Goal: Check status: Check status

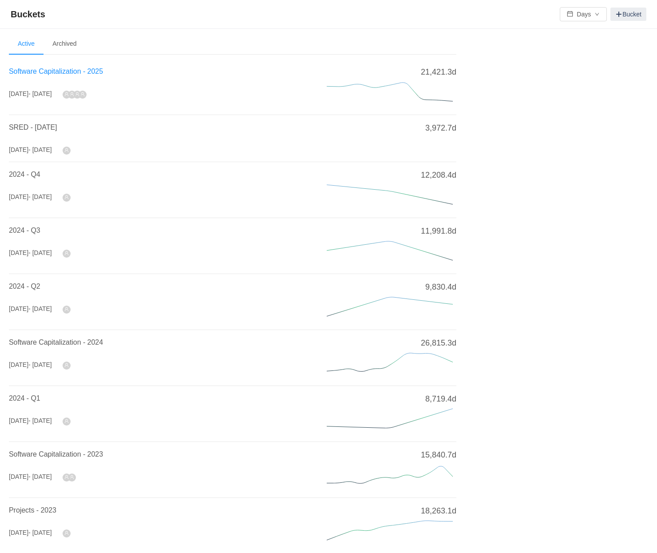
click at [90, 71] on span "Software Capitalization - 2025" at bounding box center [56, 71] width 94 height 8
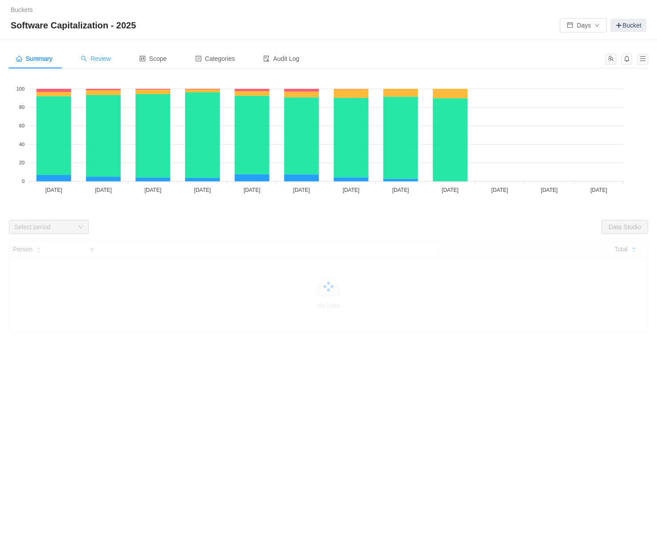
click at [110, 63] on div "Review" at bounding box center [96, 59] width 44 height 20
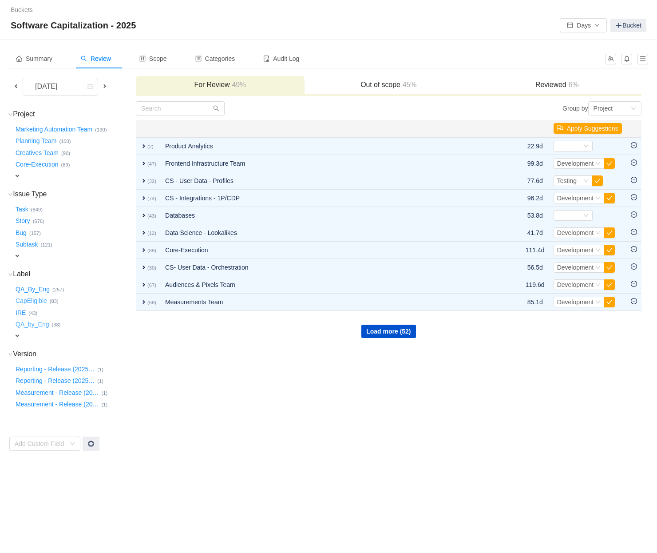
click at [37, 294] on button "CapEligible …" at bounding box center [32, 301] width 36 height 14
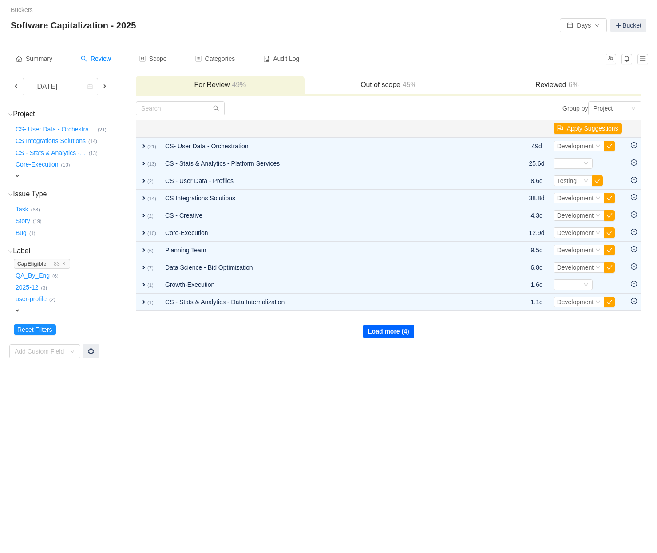
click at [393, 328] on button "Load more (4)" at bounding box center [388, 330] width 51 height 13
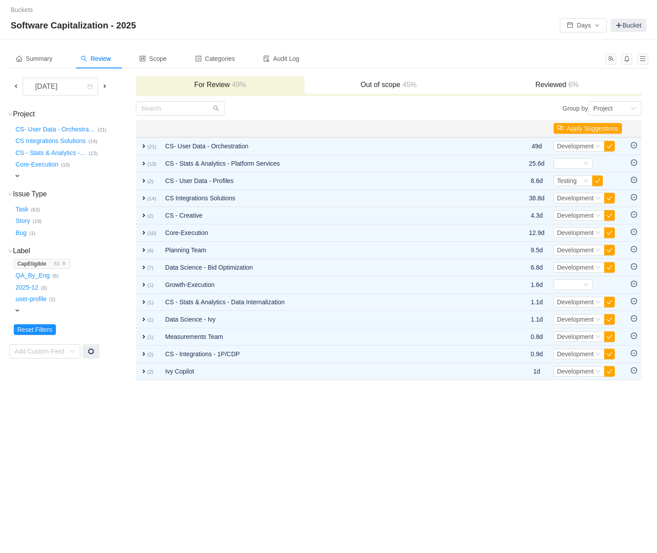
click at [205, 404] on div "Buckets / / Software Capitalization - 2025 Days Bucket Summary Review Scope Cat…" at bounding box center [328, 276] width 657 height 553
click at [8, 87] on div "Summary Review Scope Categories Audit Log [DATE] For Review 49% Out of scope 45…" at bounding box center [328, 214] width 657 height 349
click at [16, 83] on span at bounding box center [15, 86] width 7 height 7
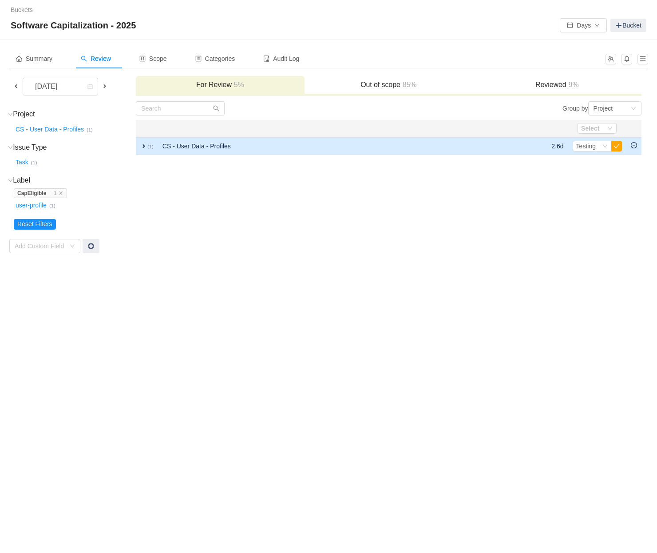
click at [143, 148] on span "expand" at bounding box center [143, 145] width 7 height 7
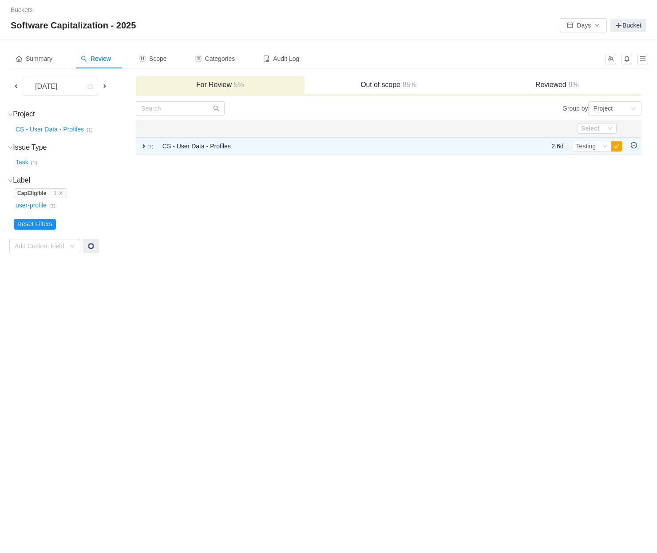
drag, startPoint x: 302, startPoint y: 251, endPoint x: 283, endPoint y: 240, distance: 21.5
click at [302, 251] on td "Group by Project You will see tickets here after they were marked as out of sco…" at bounding box center [388, 177] width 506 height 153
click at [11, 87] on span at bounding box center [16, 86] width 11 height 10
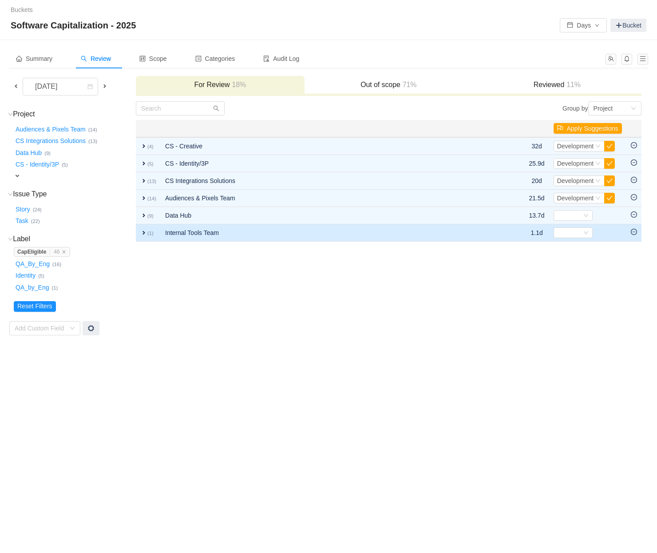
click at [189, 233] on td "Internal Tools Team" at bounding box center [324, 232] width 327 height 17
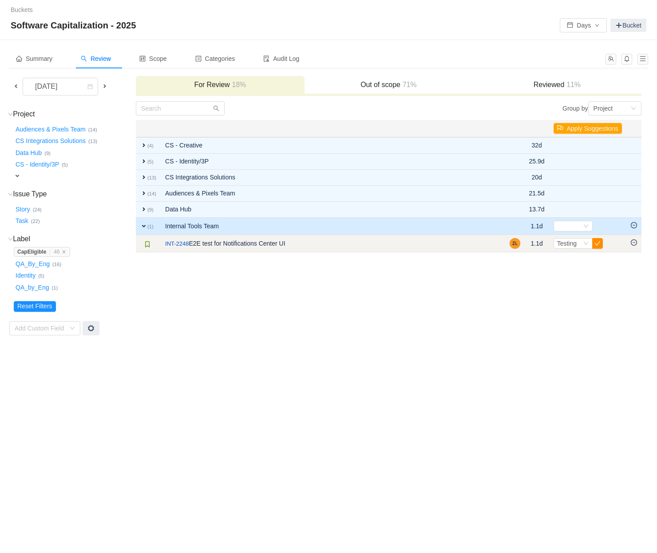
click at [599, 246] on button "button" at bounding box center [597, 243] width 11 height 11
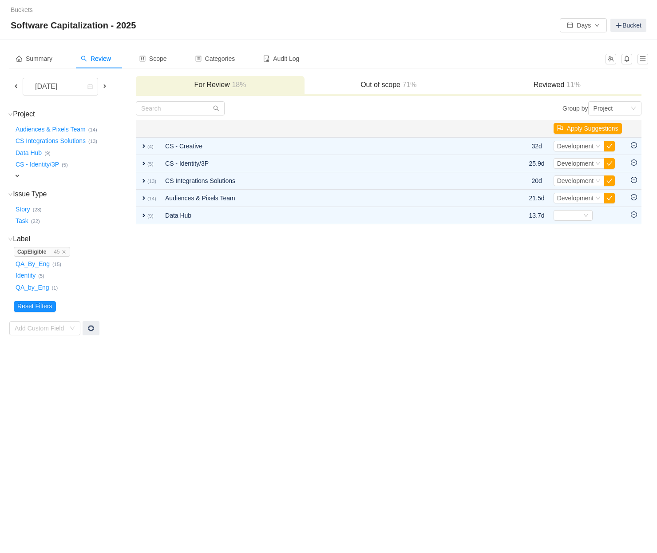
click at [494, 303] on td "Group by Project You will see tickets here after they were marked as out of sco…" at bounding box center [388, 218] width 506 height 235
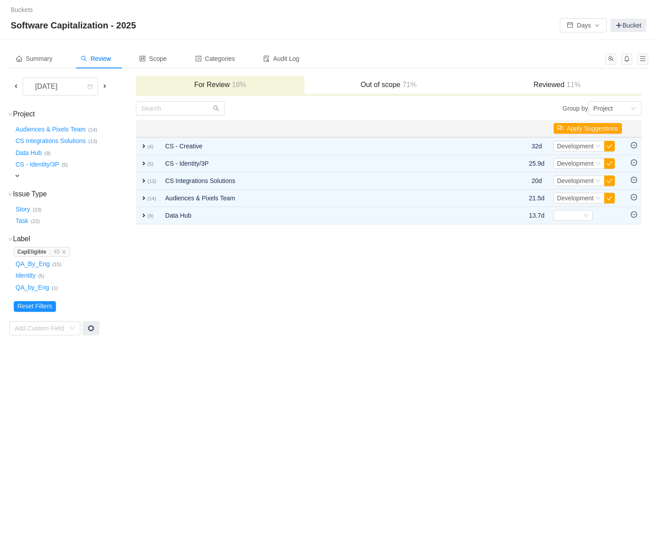
click at [494, 303] on td "Group by Project You will see tickets here after they were marked as out of sco…" at bounding box center [388, 218] width 506 height 235
click at [374, 398] on div "Buckets / / Software Capitalization - 2025 Days Bucket Summary Review Scope Cat…" at bounding box center [328, 276] width 657 height 553
